Goal: Task Accomplishment & Management: Manage account settings

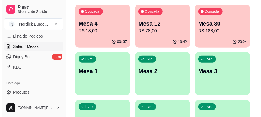
scroll to position [38, 0]
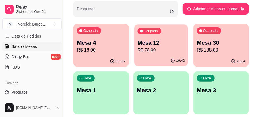
click at [179, 46] on p "Mesa 12" at bounding box center [161, 43] width 47 height 8
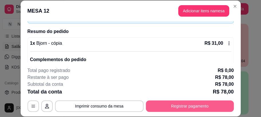
click at [213, 109] on button "Registrar pagamento" at bounding box center [190, 105] width 88 height 11
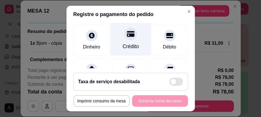
click at [126, 46] on div "Crédito" at bounding box center [130, 46] width 16 height 7
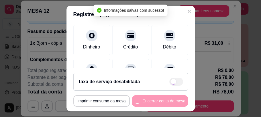
type input "R$ 0,00"
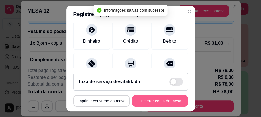
scroll to position [32, 0]
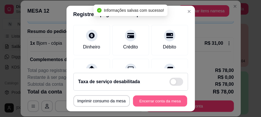
click at [161, 102] on button "Encerrar conta da mesa" at bounding box center [160, 100] width 54 height 11
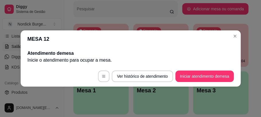
scroll to position [0, 0]
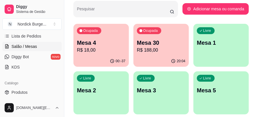
click at [179, 49] on p "R$ 188,00" at bounding box center [161, 50] width 48 height 7
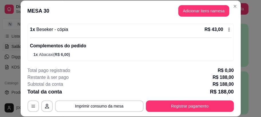
scroll to position [18, 0]
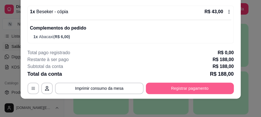
click at [189, 85] on button "Registrar pagamento" at bounding box center [190, 88] width 88 height 11
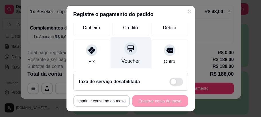
scroll to position [38, 0]
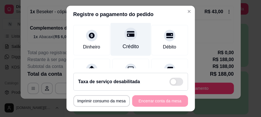
click at [129, 38] on div at bounding box center [130, 34] width 13 height 13
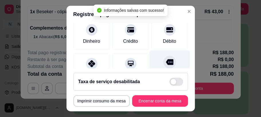
type input "R$ 0,00"
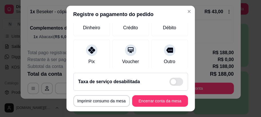
scroll to position [13, 0]
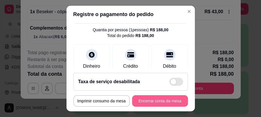
click at [159, 97] on button "Encerrar conta da mesa" at bounding box center [160, 100] width 56 height 11
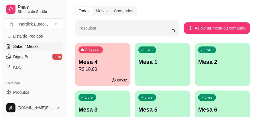
scroll to position [38, 0]
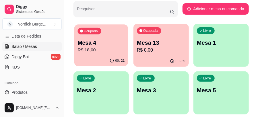
click at [99, 50] on p "R$ 18,00" at bounding box center [101, 50] width 47 height 7
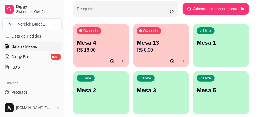
scroll to position [57, 0]
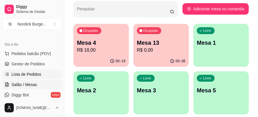
click at [21, 78] on link "Lista de Pedidos" at bounding box center [31, 74] width 59 height 9
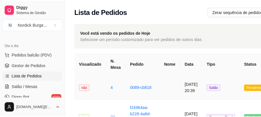
scroll to position [19, 0]
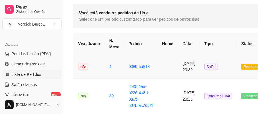
click at [93, 61] on td "não" at bounding box center [88, 67] width 31 height 24
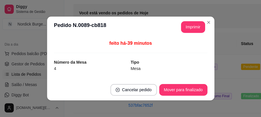
click at [93, 64] on div "Número da Mesa 4" at bounding box center [92, 65] width 77 height 13
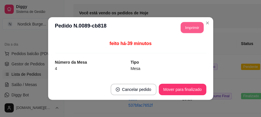
click at [189, 25] on button "Imprimir" at bounding box center [192, 27] width 23 height 11
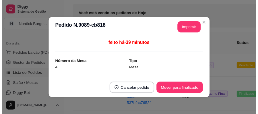
scroll to position [0, 0]
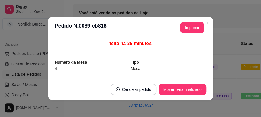
click at [194, 88] on button "Mover para finalizado" at bounding box center [183, 89] width 48 height 11
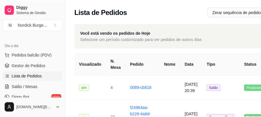
scroll to position [38, 0]
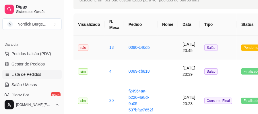
click at [94, 44] on td "não" at bounding box center [88, 48] width 31 height 24
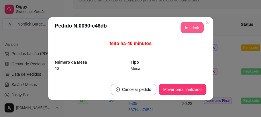
click at [188, 32] on button "Imprimir" at bounding box center [192, 27] width 23 height 11
click at [196, 26] on button "Imprimir" at bounding box center [192, 27] width 24 height 11
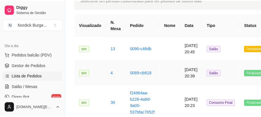
scroll to position [19, 0]
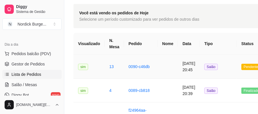
click at [153, 68] on td "0090-c46db" at bounding box center [141, 67] width 34 height 24
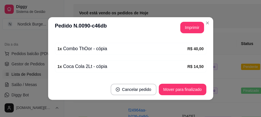
scroll to position [134, 0]
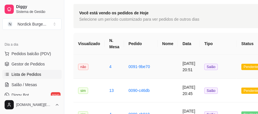
click at [124, 69] on td "0091-9be70" at bounding box center [141, 67] width 34 height 24
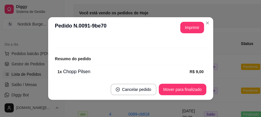
scroll to position [80, 0]
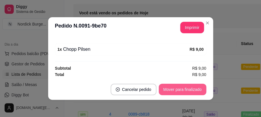
click at [186, 91] on button "Mover para finalizado" at bounding box center [183, 89] width 48 height 11
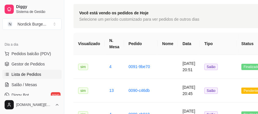
scroll to position [38, 0]
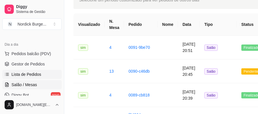
click at [16, 82] on span "Salão / Mesas" at bounding box center [24, 85] width 26 height 6
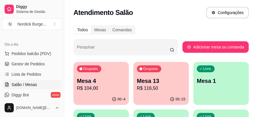
click at [87, 92] on div "Ocupada Mesa 4 R$ 104,00" at bounding box center [100, 78] width 55 height 32
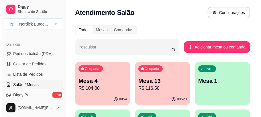
scroll to position [19, 0]
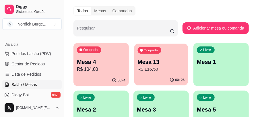
click at [176, 75] on div "00:-23" at bounding box center [161, 80] width 54 height 11
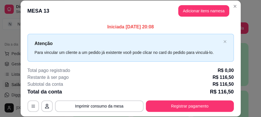
scroll to position [18, 0]
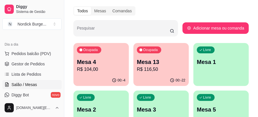
click at [175, 79] on div "00:-22" at bounding box center [177, 80] width 15 height 5
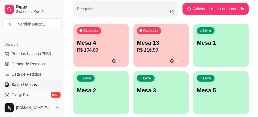
scroll to position [19, 0]
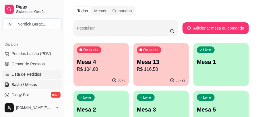
click at [25, 75] on span "Lista de Pedidos" at bounding box center [26, 74] width 30 height 6
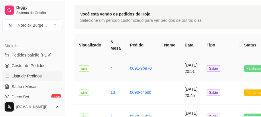
scroll to position [38, 0]
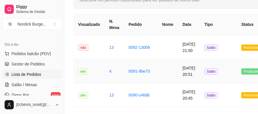
click at [94, 70] on td "sim" at bounding box center [88, 71] width 31 height 24
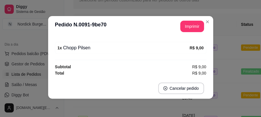
scroll to position [0, 0]
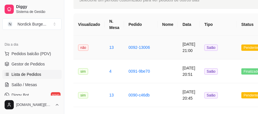
click at [101, 47] on td "não" at bounding box center [88, 48] width 31 height 24
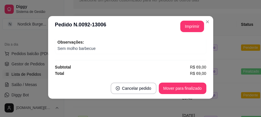
scroll to position [72, 0]
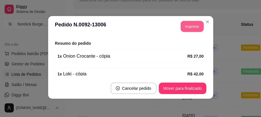
click at [187, 27] on button "Imprimir" at bounding box center [192, 26] width 23 height 11
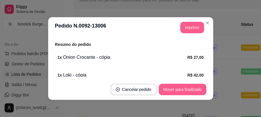
scroll to position [1, 0]
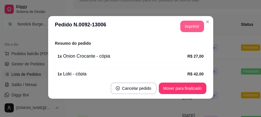
click at [195, 24] on button "Imprimir" at bounding box center [192, 26] width 24 height 11
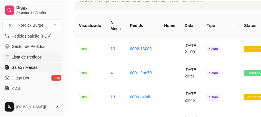
scroll to position [57, 0]
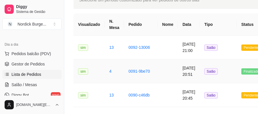
click at [95, 69] on td "sim" at bounding box center [88, 71] width 31 height 24
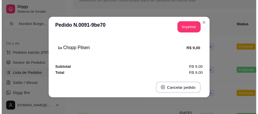
scroll to position [1, 0]
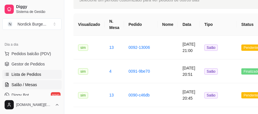
click at [23, 86] on span "Salão / Mesas" at bounding box center [24, 85] width 26 height 6
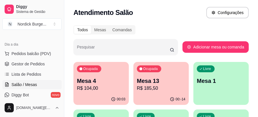
click at [107, 82] on p "Mesa 4" at bounding box center [101, 81] width 48 height 8
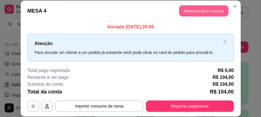
click at [189, 8] on button "Adicionar itens na mesa" at bounding box center [203, 10] width 49 height 11
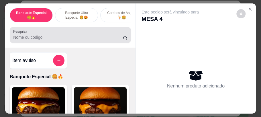
click at [60, 40] on input "Pesquisa" at bounding box center [68, 37] width 110 height 6
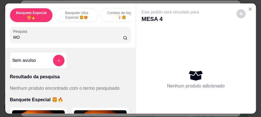
type input "M"
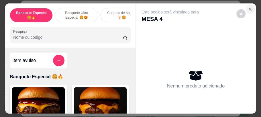
click at [249, 8] on icon "Close" at bounding box center [250, 9] width 5 height 5
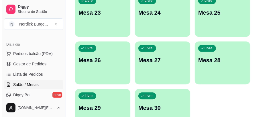
scroll to position [439, 0]
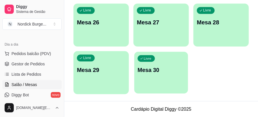
click at [151, 76] on div "Livre Mesa 30" at bounding box center [161, 69] width 54 height 35
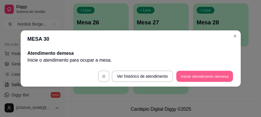
click at [183, 75] on button "Iniciar atendimento de mesa" at bounding box center [204, 76] width 57 height 11
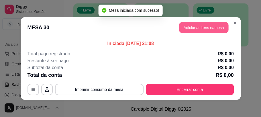
click at [189, 28] on button "Adicionar itens na mesa" at bounding box center [203, 27] width 49 height 11
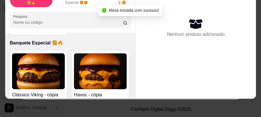
scroll to position [57, 0]
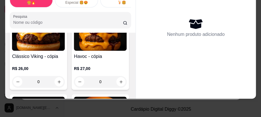
click at [46, 52] on div "Clássico Viking - cópia R$ 26,00 0" at bounding box center [38, 51] width 57 height 77
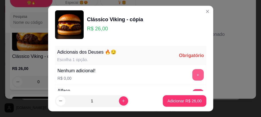
click at [192, 76] on button "+" at bounding box center [197, 74] width 11 height 11
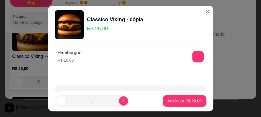
scroll to position [454, 0]
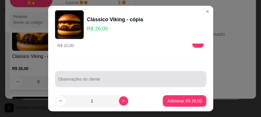
click at [142, 73] on div at bounding box center [130, 78] width 144 height 11
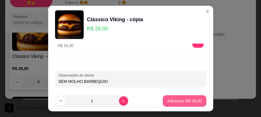
type input "SEM MOLHO BARBEQUIO"
click at [191, 102] on p "Adicionar R$ 26,00" at bounding box center [184, 101] width 34 height 6
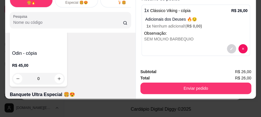
scroll to position [363, 0]
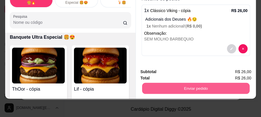
click at [179, 83] on button "Enviar pedido" at bounding box center [195, 88] width 107 height 11
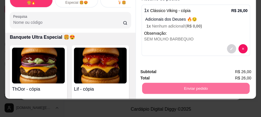
click at [193, 72] on button "Não registrar e enviar pedido" at bounding box center [177, 71] width 60 height 11
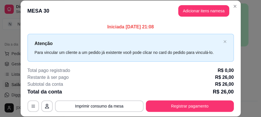
scroll to position [18, 0]
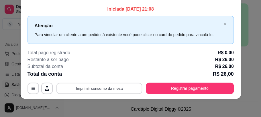
click at [102, 90] on button "Imprimir consumo da mesa" at bounding box center [99, 88] width 86 height 11
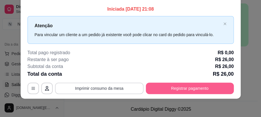
click at [160, 89] on button "Registrar pagamento" at bounding box center [190, 88] width 88 height 11
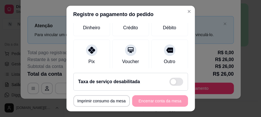
scroll to position [38, 0]
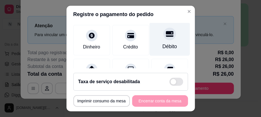
click at [163, 37] on div at bounding box center [169, 34] width 13 height 13
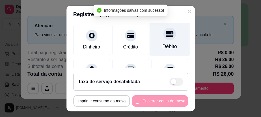
type input "R$ 0,00"
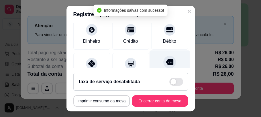
scroll to position [32, 0]
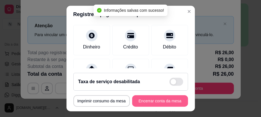
click at [172, 100] on button "Encerrar conta da mesa" at bounding box center [160, 100] width 56 height 11
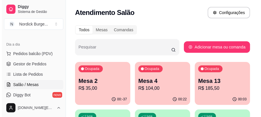
scroll to position [38, 0]
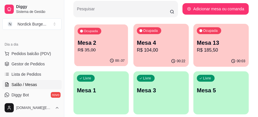
click at [107, 46] on div "Mesa 2 R$ 35,00" at bounding box center [101, 46] width 47 height 14
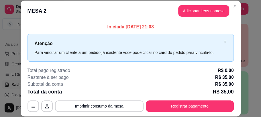
scroll to position [57, 0]
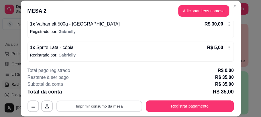
click at [113, 106] on button "Imprimir consumo da mesa" at bounding box center [99, 106] width 86 height 11
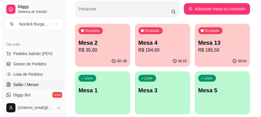
scroll to position [19, 0]
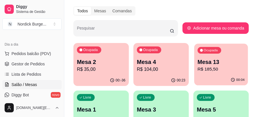
click at [226, 70] on p "R$ 185,50" at bounding box center [220, 69] width 47 height 7
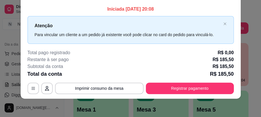
scroll to position [0, 0]
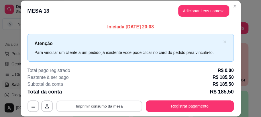
click at [117, 105] on button "Imprimir consumo da mesa" at bounding box center [99, 106] width 86 height 11
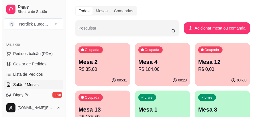
scroll to position [38, 0]
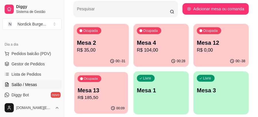
click at [104, 90] on p "Mesa 13" at bounding box center [101, 91] width 47 height 8
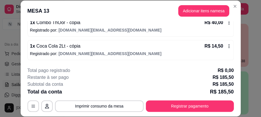
scroll to position [172, 0]
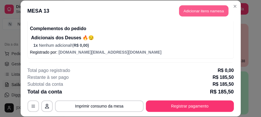
click at [186, 12] on button "Adicionar itens na mesa" at bounding box center [203, 10] width 49 height 11
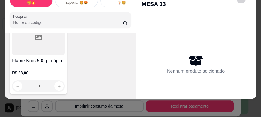
scroll to position [2751, 0]
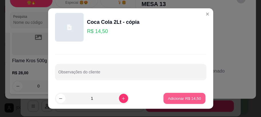
click at [179, 98] on p "Adicionar R$ 14,50" at bounding box center [184, 97] width 33 height 5
type input "1"
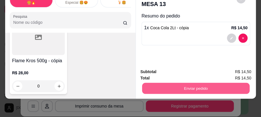
click at [211, 87] on button "Enviar pedido" at bounding box center [195, 88] width 107 height 11
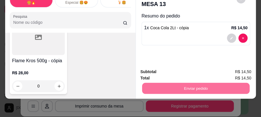
click at [177, 71] on button "Não registrar e enviar pedido" at bounding box center [177, 71] width 60 height 11
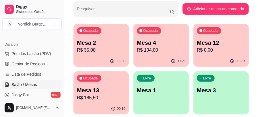
click at [110, 87] on p "Mesa 13" at bounding box center [101, 90] width 48 height 8
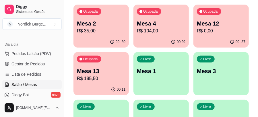
scroll to position [76, 0]
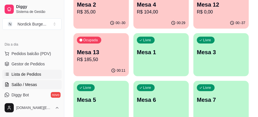
click at [26, 73] on span "Lista de Pedidos" at bounding box center [26, 74] width 30 height 6
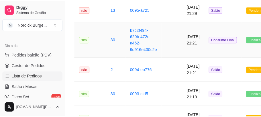
scroll to position [57, 0]
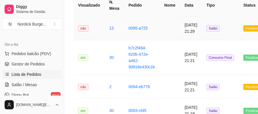
click at [151, 29] on td "0095-a725" at bounding box center [142, 28] width 36 height 24
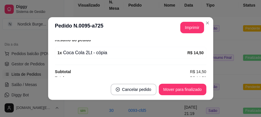
scroll to position [80, 0]
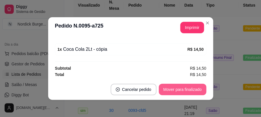
click at [189, 85] on button "Mover para finalizado" at bounding box center [183, 89] width 48 height 11
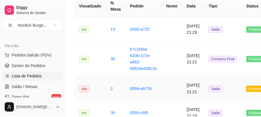
scroll to position [76, 0]
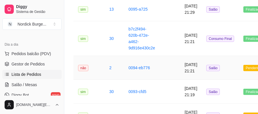
click at [180, 65] on td "[DATE] 21:21" at bounding box center [191, 68] width 22 height 24
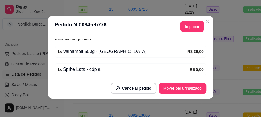
scroll to position [97, 0]
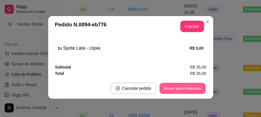
click at [187, 87] on button "Mover para finalizado" at bounding box center [182, 88] width 46 height 11
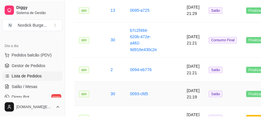
scroll to position [134, 0]
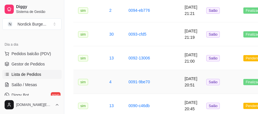
click at [177, 77] on td at bounding box center [169, 82] width 20 height 24
click at [169, 54] on td at bounding box center [169, 58] width 20 height 24
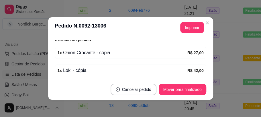
scroll to position [115, 0]
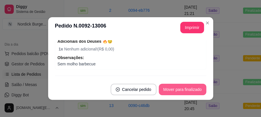
click at [185, 87] on button "Mover para finalizado" at bounding box center [183, 89] width 48 height 11
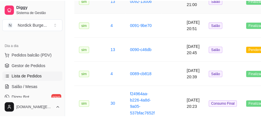
scroll to position [210, 0]
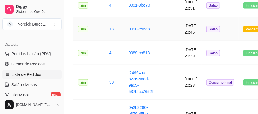
click at [152, 29] on td "0090-c46db" at bounding box center [142, 29] width 36 height 24
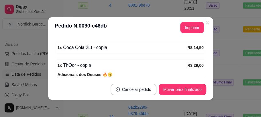
scroll to position [166, 0]
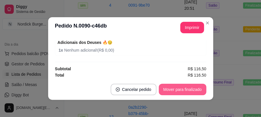
click at [187, 86] on button "Mover para finalizado" at bounding box center [183, 89] width 48 height 11
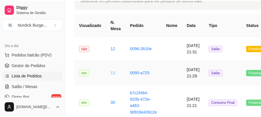
scroll to position [19, 0]
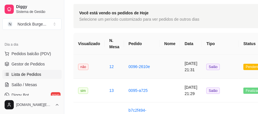
click at [95, 66] on td "não" at bounding box center [88, 67] width 31 height 24
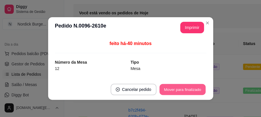
click at [188, 90] on button "Mover para finalizado" at bounding box center [182, 89] width 46 height 11
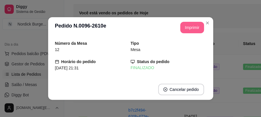
click at [185, 28] on button "Imprimir" at bounding box center [192, 27] width 24 height 11
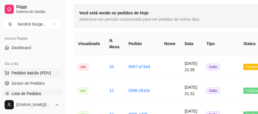
scroll to position [76, 0]
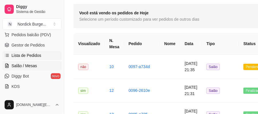
click at [20, 65] on span "Salão / Mesas" at bounding box center [24, 66] width 26 height 6
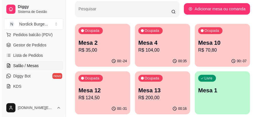
scroll to position [57, 0]
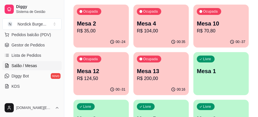
click at [174, 75] on div "Mesa 13 R$ 200,00" at bounding box center [161, 74] width 48 height 15
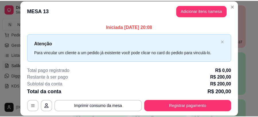
scroll to position [18, 0]
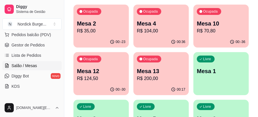
click at [174, 66] on div "Ocupada Mesa 13 R$ 200,00" at bounding box center [160, 68] width 55 height 32
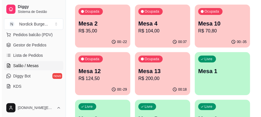
scroll to position [38, 0]
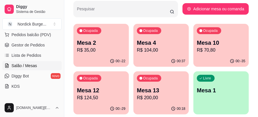
click at [215, 53] on p "R$ 70,80" at bounding box center [221, 50] width 48 height 7
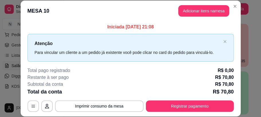
scroll to position [18, 0]
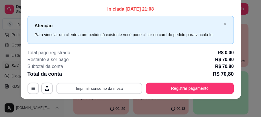
click at [96, 86] on button "Imprimir consumo da mesa" at bounding box center [99, 88] width 86 height 11
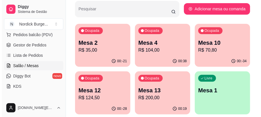
scroll to position [57, 0]
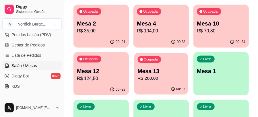
click at [173, 70] on p "Mesa 13" at bounding box center [161, 71] width 47 height 8
click at [160, 79] on p "R$ 200,00" at bounding box center [161, 78] width 47 height 7
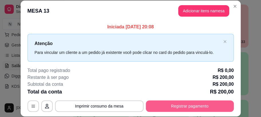
click at [160, 106] on button "Registrar pagamento" at bounding box center [190, 105] width 88 height 11
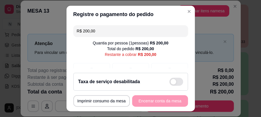
scroll to position [12, 0]
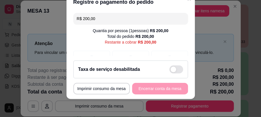
click at [145, 64] on div "Taxa de serviço desabilitada" at bounding box center [130, 69] width 115 height 18
checkbox input "true"
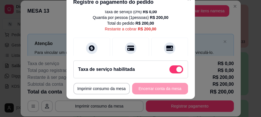
scroll to position [57, 0]
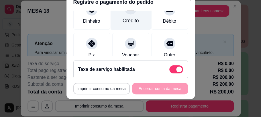
click at [117, 19] on div "Crédito" at bounding box center [130, 14] width 40 height 34
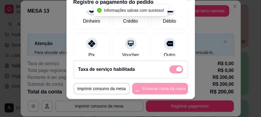
type input "R$ 0,00"
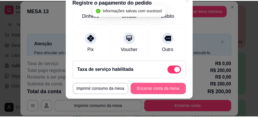
scroll to position [52, 0]
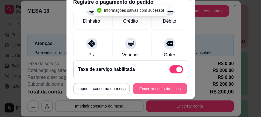
click at [148, 89] on button "Encerrar conta da mesa" at bounding box center [160, 88] width 54 height 11
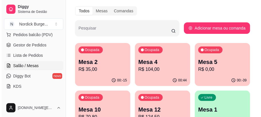
scroll to position [38, 0]
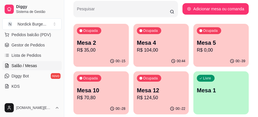
click at [171, 96] on p "R$ 124,50" at bounding box center [161, 97] width 48 height 7
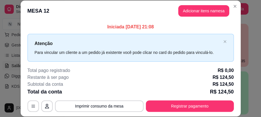
scroll to position [18, 0]
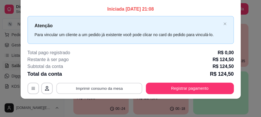
click at [121, 88] on button "Imprimir consumo da mesa" at bounding box center [99, 88] width 86 height 11
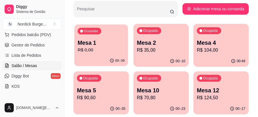
click at [120, 48] on p "R$ 0,00" at bounding box center [101, 50] width 47 height 7
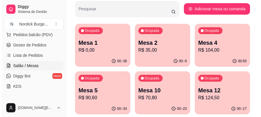
scroll to position [76, 0]
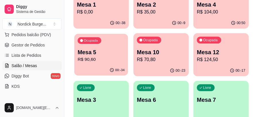
click at [103, 50] on p "Mesa 5" at bounding box center [101, 52] width 47 height 8
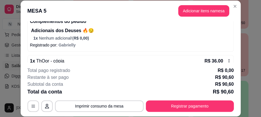
scroll to position [115, 0]
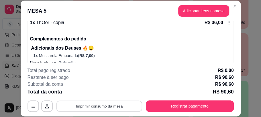
click at [105, 105] on button "Imprimir consumo da mesa" at bounding box center [99, 106] width 86 height 11
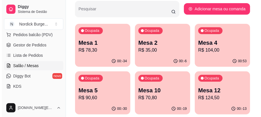
scroll to position [76, 0]
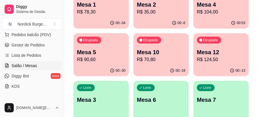
click at [163, 58] on p "R$ 70,80" at bounding box center [161, 59] width 48 height 7
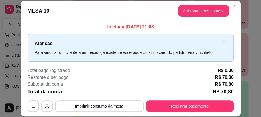
scroll to position [18, 0]
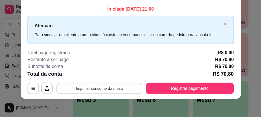
click at [115, 89] on button "Imprimir consumo da mesa" at bounding box center [99, 88] width 86 height 11
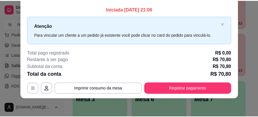
scroll to position [0, 0]
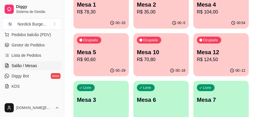
click at [247, 66] on div "00:-12" at bounding box center [220, 70] width 55 height 11
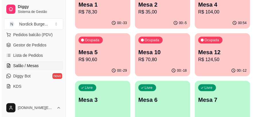
scroll to position [38, 0]
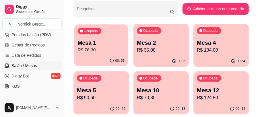
click at [104, 54] on div "Ocupada Mesa 1 R$ 78,30" at bounding box center [101, 39] width 54 height 31
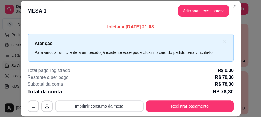
click at [92, 107] on button "Imprimir consumo da mesa" at bounding box center [99, 105] width 89 height 11
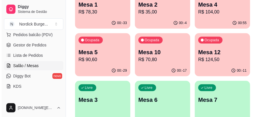
scroll to position [57, 0]
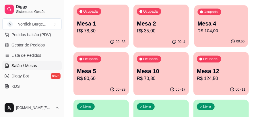
click at [232, 15] on div "Ocupada Mesa 4 R$ 104,00" at bounding box center [221, 20] width 54 height 31
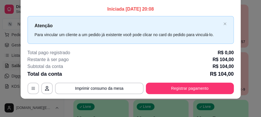
scroll to position [0, 0]
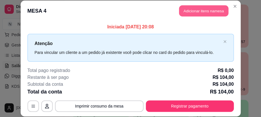
click at [205, 8] on button "Adicionar itens na mesa" at bounding box center [203, 10] width 49 height 11
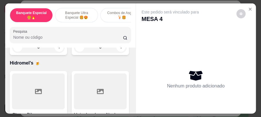
scroll to position [821, 0]
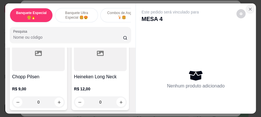
click at [248, 7] on icon "Close" at bounding box center [250, 9] width 5 height 5
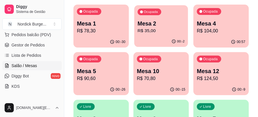
click at [154, 38] on div "00:-2" at bounding box center [161, 41] width 54 height 11
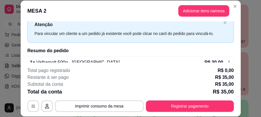
scroll to position [57, 0]
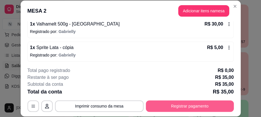
click at [201, 107] on button "Registrar pagamento" at bounding box center [190, 105] width 88 height 11
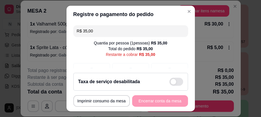
scroll to position [12, 0]
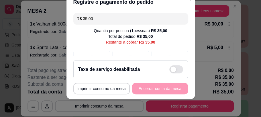
click at [170, 75] on div "Taxa de serviço desabilitada" at bounding box center [130, 69] width 115 height 18
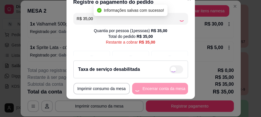
checkbox input "true"
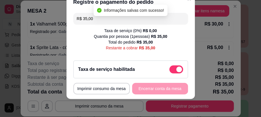
click at [163, 88] on div "**********" at bounding box center [130, 88] width 115 height 11
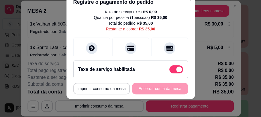
scroll to position [38, 0]
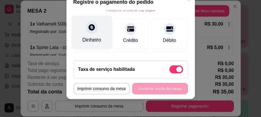
click at [89, 36] on div "Dinheiro" at bounding box center [91, 39] width 19 height 7
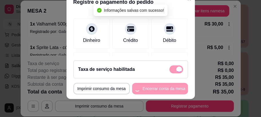
type input "R$ 0,00"
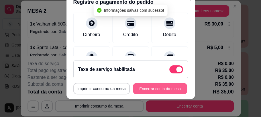
click at [175, 89] on button "Encerrar conta da mesa" at bounding box center [160, 88] width 54 height 11
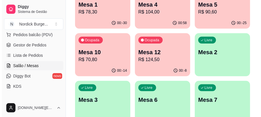
scroll to position [57, 0]
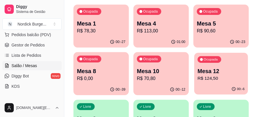
click at [210, 76] on p "R$ 124,50" at bounding box center [220, 78] width 47 height 7
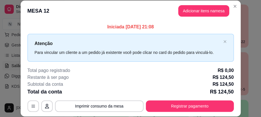
scroll to position [18, 0]
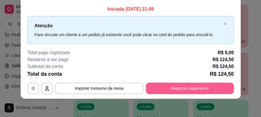
click at [201, 91] on button "Registrar pagamento" at bounding box center [190, 88] width 88 height 11
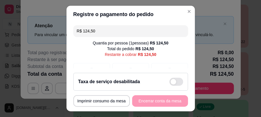
scroll to position [12, 0]
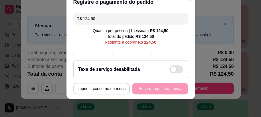
click at [155, 75] on div "Taxa de serviço desabilitada" at bounding box center [130, 69] width 115 height 18
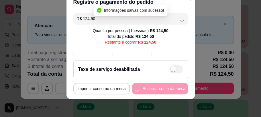
checkbox input "true"
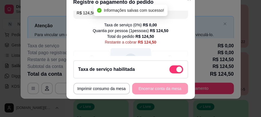
scroll to position [44, 0]
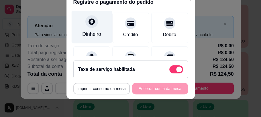
click at [82, 29] on div "Dinheiro" at bounding box center [91, 27] width 40 height 34
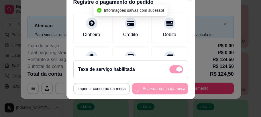
type input "R$ 0,00"
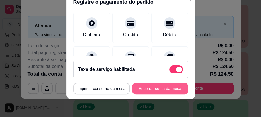
click at [173, 88] on button "Encerrar conta da mesa" at bounding box center [160, 88] width 56 height 11
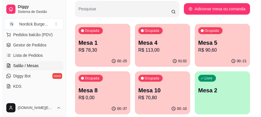
scroll to position [57, 0]
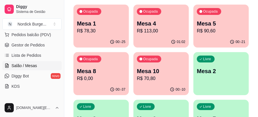
click at [144, 71] on p "Mesa 10" at bounding box center [161, 71] width 48 height 8
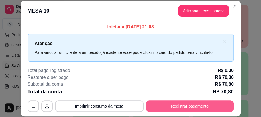
click at [201, 103] on button "Registrar pagamento" at bounding box center [190, 105] width 88 height 11
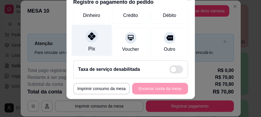
click at [92, 43] on div "Pix" at bounding box center [91, 42] width 40 height 34
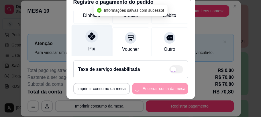
type input "R$ 0,00"
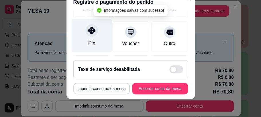
scroll to position [52, 0]
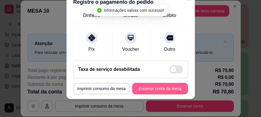
click at [173, 85] on button "Encerrar conta da mesa" at bounding box center [160, 88] width 56 height 11
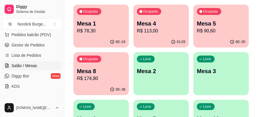
click at [100, 65] on div "Ocupada Mesa 8 R$ 174,80" at bounding box center [100, 68] width 55 height 32
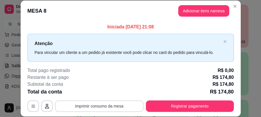
click at [128, 103] on button "Imprimir consumo da mesa" at bounding box center [99, 105] width 89 height 11
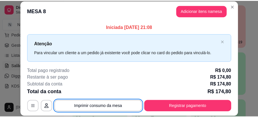
scroll to position [0, 0]
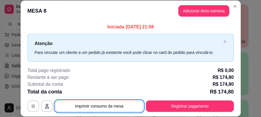
click at [238, 69] on footer "**********" at bounding box center [131, 89] width 220 height 54
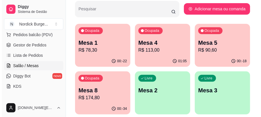
scroll to position [57, 0]
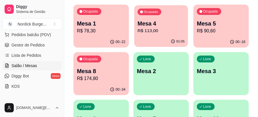
click at [157, 36] on div "Ocupada Mesa 4 R$ 113,00" at bounding box center [161, 20] width 54 height 31
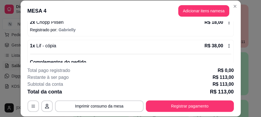
scroll to position [0, 0]
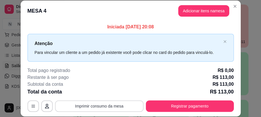
click at [114, 107] on button "Imprimir consumo da mesa" at bounding box center [99, 105] width 89 height 11
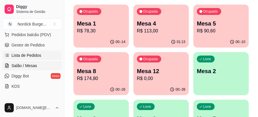
click at [28, 54] on span "Lista de Pedidos" at bounding box center [26, 55] width 30 height 6
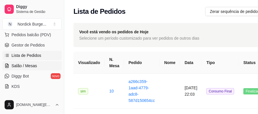
click at [29, 65] on span "Salão / Mesas" at bounding box center [24, 66] width 26 height 6
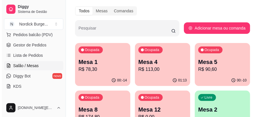
scroll to position [38, 0]
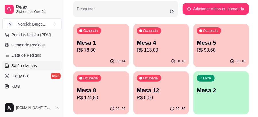
click at [142, 65] on div "01:13" at bounding box center [160, 61] width 55 height 11
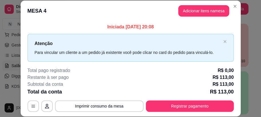
scroll to position [18, 0]
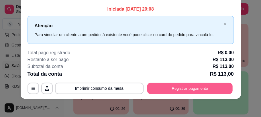
click at [163, 84] on button "Registrar pagamento" at bounding box center [189, 88] width 85 height 11
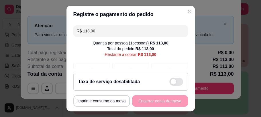
click at [143, 80] on div "Taxa de serviço desabilitada" at bounding box center [130, 82] width 105 height 8
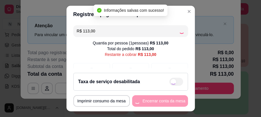
checkbox input "true"
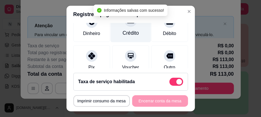
scroll to position [38, 0]
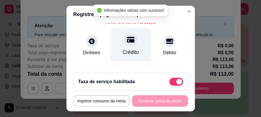
click at [125, 44] on div at bounding box center [130, 40] width 13 height 13
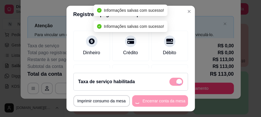
type input "R$ 0,00"
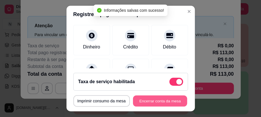
click at [142, 103] on button "Encerrar conta da mesa" at bounding box center [160, 100] width 54 height 11
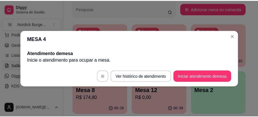
scroll to position [0, 0]
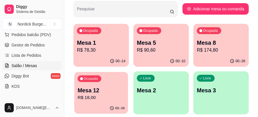
click at [116, 95] on p "R$ 18,00" at bounding box center [101, 97] width 47 height 7
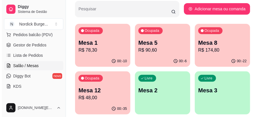
scroll to position [57, 0]
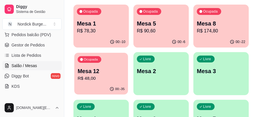
click at [100, 71] on p "Mesa 12" at bounding box center [101, 71] width 47 height 8
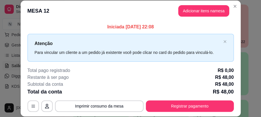
scroll to position [18, 0]
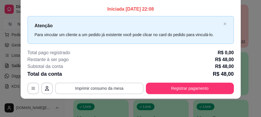
click at [107, 90] on button "Imprimir consumo da mesa" at bounding box center [99, 88] width 89 height 11
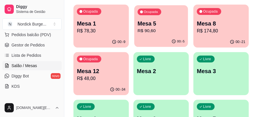
click at [151, 38] on div "00:-5" at bounding box center [161, 41] width 54 height 11
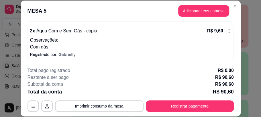
scroll to position [18, 0]
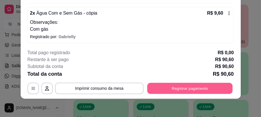
click at [187, 91] on button "Registrar pagamento" at bounding box center [189, 88] width 85 height 11
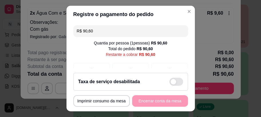
scroll to position [12, 0]
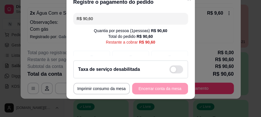
click at [171, 75] on div "Taxa de serviço desabilitada" at bounding box center [130, 69] width 115 height 18
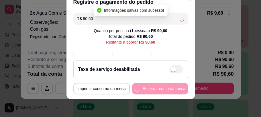
checkbox input "true"
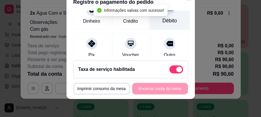
scroll to position [19, 0]
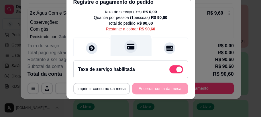
click at [127, 49] on icon at bounding box center [130, 46] width 7 height 7
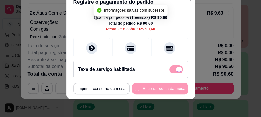
type input "R$ 0,00"
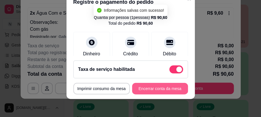
click at [151, 87] on button "Encerrar conta da mesa" at bounding box center [160, 88] width 56 height 11
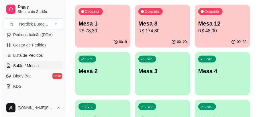
scroll to position [38, 0]
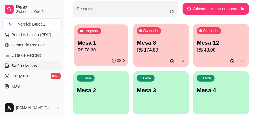
click at [110, 49] on p "R$ 78,30" at bounding box center [101, 50] width 47 height 7
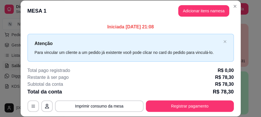
scroll to position [18, 0]
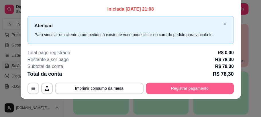
click at [169, 89] on button "Registrar pagamento" at bounding box center [190, 88] width 88 height 11
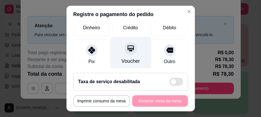
scroll to position [38, 0]
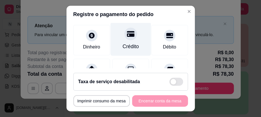
click at [124, 39] on div at bounding box center [130, 34] width 13 height 13
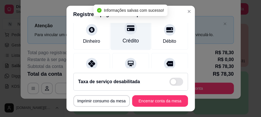
type input "R$ 0,00"
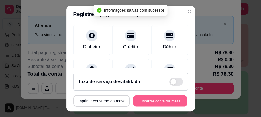
click at [155, 100] on button "Encerrar conta da mesa" at bounding box center [160, 100] width 54 height 11
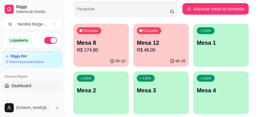
scroll to position [38, 0]
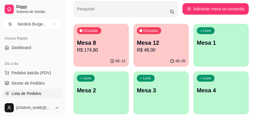
click at [27, 93] on span "Lista de Pedidos" at bounding box center [26, 94] width 30 height 6
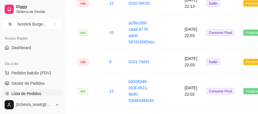
scroll to position [229, 0]
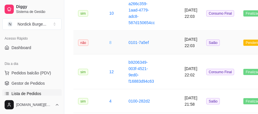
click at [109, 42] on link "8" at bounding box center [110, 42] width 2 height 5
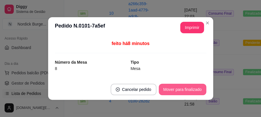
click at [165, 90] on button "Mover para finalizado" at bounding box center [183, 89] width 48 height 11
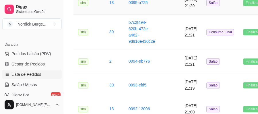
scroll to position [459, 0]
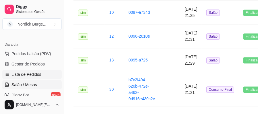
click at [27, 83] on span "Salão / Mesas" at bounding box center [24, 85] width 26 height 6
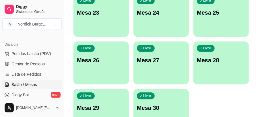
scroll to position [439, 0]
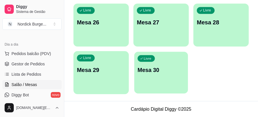
click at [172, 72] on p "Mesa 30" at bounding box center [161, 70] width 47 height 8
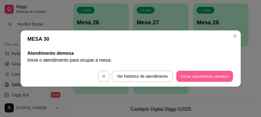
click at [214, 73] on button "Iniciar atendimento de mesa" at bounding box center [204, 76] width 57 height 11
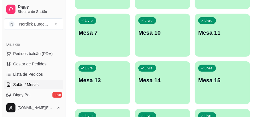
scroll to position [172, 0]
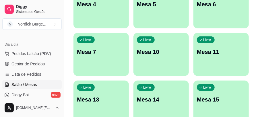
click at [195, 57] on div "Livre Mesa 11" at bounding box center [220, 51] width 55 height 36
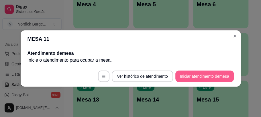
click at [187, 75] on button "Iniciar atendimento de mesa" at bounding box center [204, 75] width 58 height 11
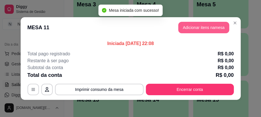
click at [193, 28] on button "Adicionar itens na mesa" at bounding box center [203, 27] width 51 height 11
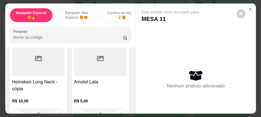
scroll to position [879, 0]
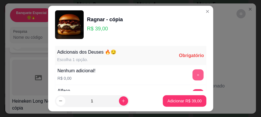
click at [192, 75] on button "+" at bounding box center [197, 74] width 11 height 11
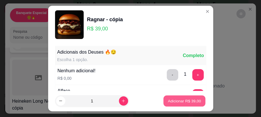
click at [183, 101] on p "Adicionar R$ 39,00" at bounding box center [184, 100] width 33 height 5
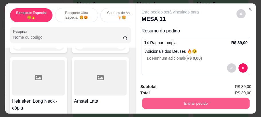
click at [202, 99] on button "Enviar pedido" at bounding box center [195, 102] width 107 height 11
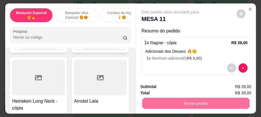
click at [192, 88] on button "Não registrar e enviar pedido" at bounding box center [177, 87] width 60 height 11
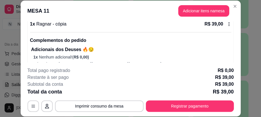
scroll to position [67, 0]
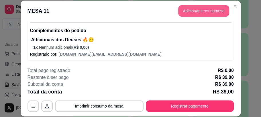
click at [199, 9] on button "Adicionar itens na mesa" at bounding box center [203, 10] width 51 height 11
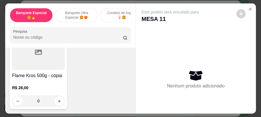
scroll to position [2159, 0]
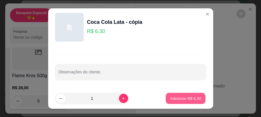
click at [176, 99] on p "Adicionar R$ 6,30" at bounding box center [185, 97] width 31 height 5
type input "1"
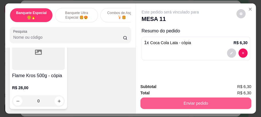
scroll to position [2159, 0]
click at [228, 101] on button "Enviar pedido" at bounding box center [195, 102] width 111 height 11
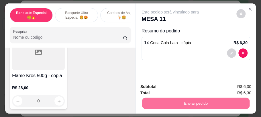
click at [188, 89] on button "Não registrar e enviar pedido" at bounding box center [177, 87] width 60 height 11
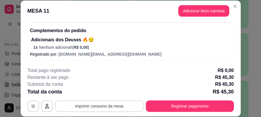
click at [122, 106] on button "Imprimir consumo da mesa" at bounding box center [99, 105] width 89 height 11
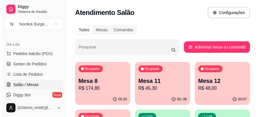
scroll to position [38, 0]
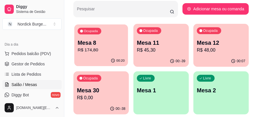
click at [115, 45] on p "Mesa 8" at bounding box center [101, 43] width 47 height 8
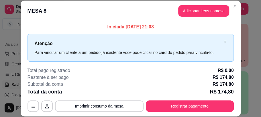
scroll to position [76, 0]
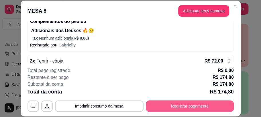
click at [189, 105] on button "Registrar pagamento" at bounding box center [190, 105] width 88 height 11
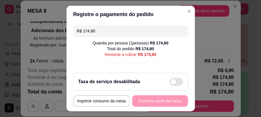
click at [171, 80] on span at bounding box center [174, 82] width 6 height 6
click at [169, 83] on input "checkbox" at bounding box center [171, 85] width 4 height 4
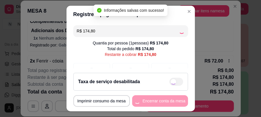
checkbox input "true"
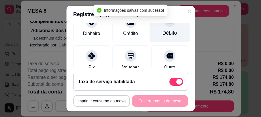
scroll to position [38, 0]
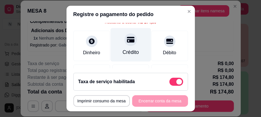
click at [127, 41] on icon at bounding box center [130, 39] width 7 height 7
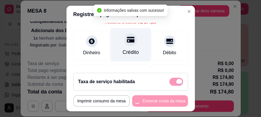
type input "R$ 0,00"
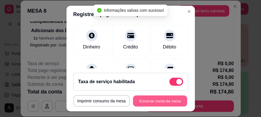
click at [162, 100] on button "Encerrar conta da mesa" at bounding box center [160, 100] width 54 height 11
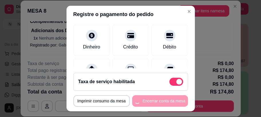
scroll to position [0, 0]
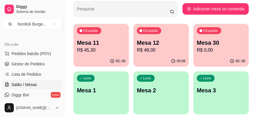
click at [207, 53] on p "R$ 0,00" at bounding box center [221, 50] width 48 height 7
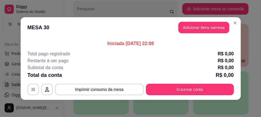
scroll to position [1, 0]
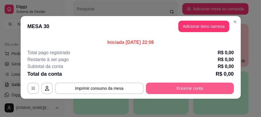
click at [204, 91] on button "Encerrar conta" at bounding box center [190, 88] width 88 height 11
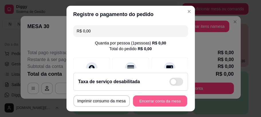
click at [165, 101] on button "Encerrar conta da mesa" at bounding box center [160, 100] width 54 height 11
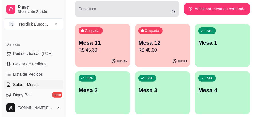
scroll to position [19, 0]
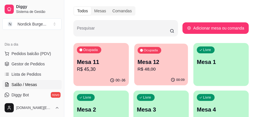
click at [164, 59] on p "Mesa 12" at bounding box center [161, 62] width 47 height 8
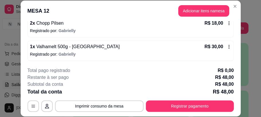
scroll to position [18, 0]
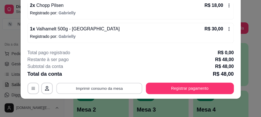
click at [121, 87] on button "Imprimir consumo da mesa" at bounding box center [99, 88] width 86 height 11
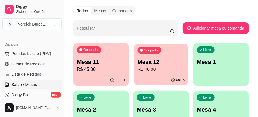
click at [177, 58] on p "Mesa 12" at bounding box center [161, 62] width 47 height 8
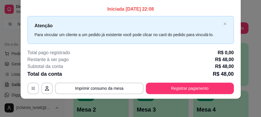
scroll to position [0, 0]
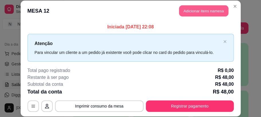
click at [203, 13] on button "Adicionar itens na mesa" at bounding box center [203, 10] width 49 height 11
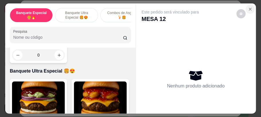
click at [248, 7] on icon "Close" at bounding box center [250, 9] width 5 height 5
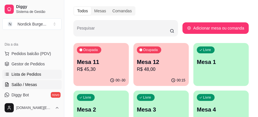
click at [19, 76] on span "Lista de Pedidos" at bounding box center [26, 74] width 30 height 6
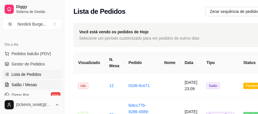
click at [18, 84] on span "Salão / Mesas" at bounding box center [24, 85] width 26 height 6
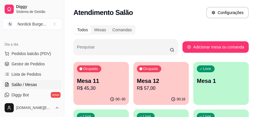
click at [149, 84] on p "Mesa 12" at bounding box center [161, 81] width 48 height 8
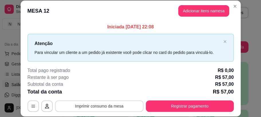
click at [93, 107] on button "Imprimir consumo da mesa" at bounding box center [99, 105] width 89 height 11
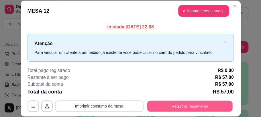
click at [188, 110] on button "Registrar pagamento" at bounding box center [189, 106] width 85 height 11
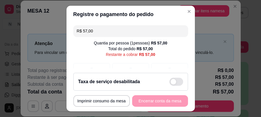
scroll to position [12, 0]
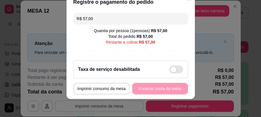
click at [142, 68] on div "Taxa de serviço desabilitada" at bounding box center [130, 69] width 105 height 8
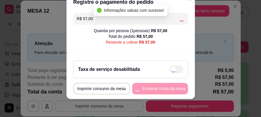
checkbox input "true"
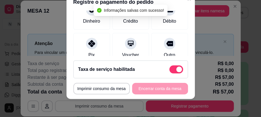
scroll to position [38, 0]
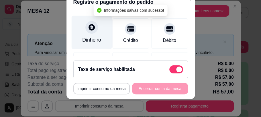
click at [84, 33] on div "Dinheiro" at bounding box center [91, 33] width 40 height 34
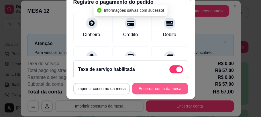
type input "R$ 0,00"
click at [173, 86] on button "Encerrar conta da mesa" at bounding box center [160, 88] width 54 height 11
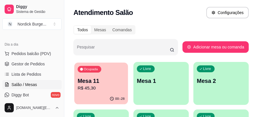
click at [113, 86] on p "R$ 45,30" at bounding box center [101, 88] width 47 height 7
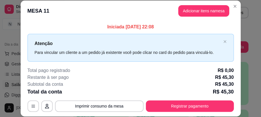
scroll to position [18, 0]
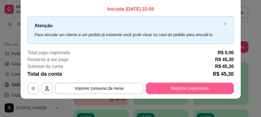
click at [183, 87] on button "Registrar pagamento" at bounding box center [190, 88] width 88 height 11
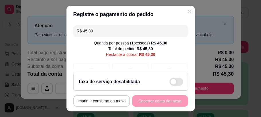
click at [159, 81] on div "Taxa de serviço desabilitada" at bounding box center [130, 82] width 105 height 8
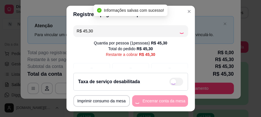
checkbox input "true"
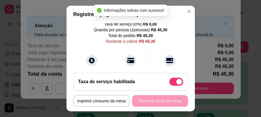
scroll to position [38, 0]
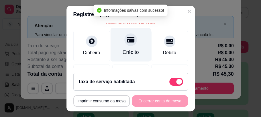
click at [128, 41] on icon at bounding box center [130, 40] width 7 height 6
type input "R$ 0,00"
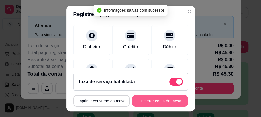
click at [159, 98] on button "Encerrar conta da mesa" at bounding box center [160, 100] width 56 height 11
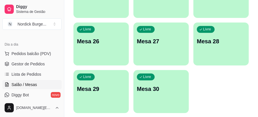
scroll to position [439, 0]
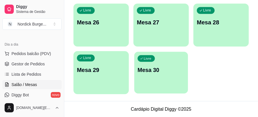
click at [161, 78] on div "Livre Mesa 30" at bounding box center [161, 69] width 54 height 35
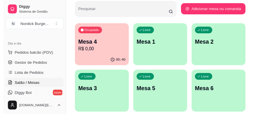
scroll to position [0, 0]
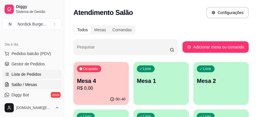
click at [21, 74] on span "Lista de Pedidos" at bounding box center [26, 74] width 30 height 6
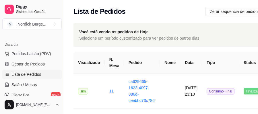
click at [26, 79] on ul "Pedidos balcão (PDV) Gestor de Pedidos Lista de Pedidos Salão / Mesas Diggy Bot…" at bounding box center [31, 79] width 59 height 61
click at [27, 84] on span "Salão / Mesas" at bounding box center [24, 85] width 26 height 6
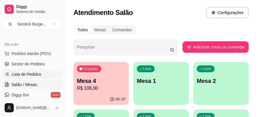
click at [36, 76] on span "Lista de Pedidos" at bounding box center [26, 74] width 30 height 6
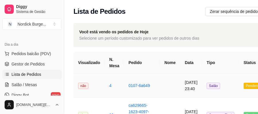
click at [95, 88] on td "não" at bounding box center [88, 86] width 31 height 24
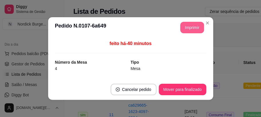
click at [183, 31] on button "Imprimir" at bounding box center [192, 27] width 24 height 11
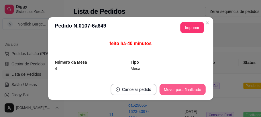
click at [192, 88] on button "Mover para finalizado" at bounding box center [182, 89] width 46 height 11
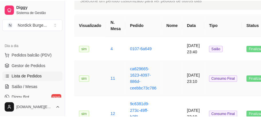
scroll to position [57, 0]
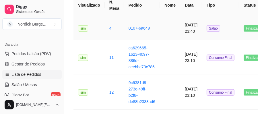
click at [95, 28] on td "sim" at bounding box center [88, 28] width 31 height 24
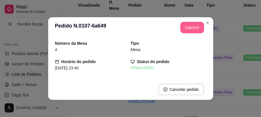
click at [183, 28] on button "Imprimir" at bounding box center [192, 27] width 24 height 11
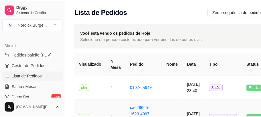
scroll to position [19, 0]
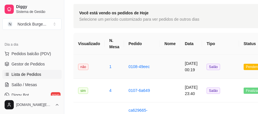
click at [95, 63] on td "não" at bounding box center [88, 67] width 31 height 24
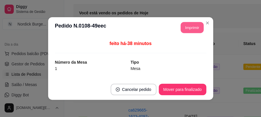
click at [185, 26] on button "Imprimir" at bounding box center [192, 27] width 23 height 11
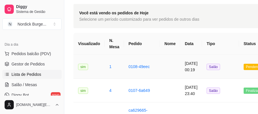
scroll to position [38, 0]
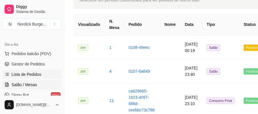
click at [36, 87] on span "Salão / Mesas" at bounding box center [24, 85] width 26 height 6
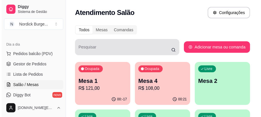
scroll to position [38, 0]
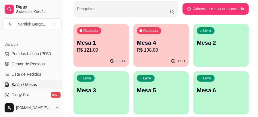
click at [148, 45] on p "Mesa 4" at bounding box center [161, 43] width 48 height 8
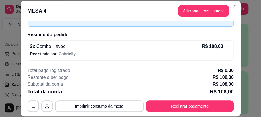
scroll to position [18, 0]
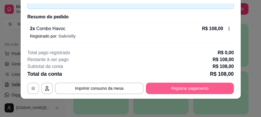
click at [164, 85] on button "Registrar pagamento" at bounding box center [190, 88] width 88 height 11
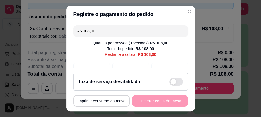
click at [160, 79] on div "Taxa de serviço desabilitada" at bounding box center [130, 82] width 105 height 8
checkbox input "true"
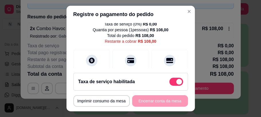
scroll to position [38, 0]
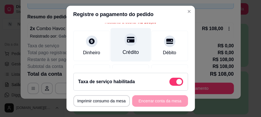
click at [128, 43] on div at bounding box center [130, 40] width 13 height 13
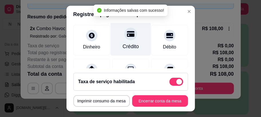
type input "R$ 0,00"
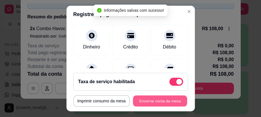
click at [152, 99] on button "Encerrar conta da mesa" at bounding box center [160, 100] width 54 height 11
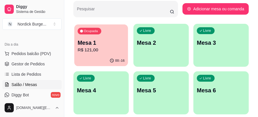
click at [93, 51] on p "R$ 121,00" at bounding box center [101, 50] width 47 height 7
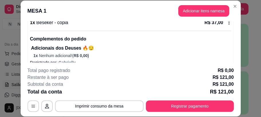
scroll to position [170, 0]
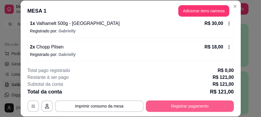
click at [170, 108] on button "Registrar pagamento" at bounding box center [190, 105] width 88 height 11
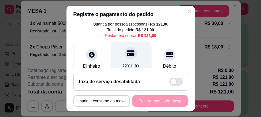
scroll to position [38, 0]
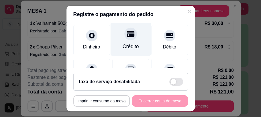
click at [122, 43] on div "Crédito" at bounding box center [130, 46] width 16 height 7
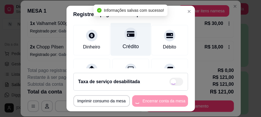
type input "R$ 0,00"
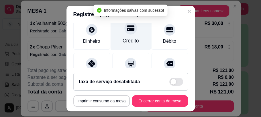
scroll to position [32, 0]
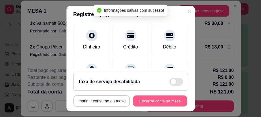
click at [177, 99] on button "Encerrar conta da mesa" at bounding box center [160, 100] width 54 height 11
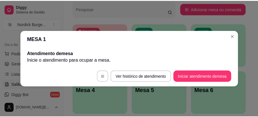
scroll to position [0, 0]
